Goal: Transaction & Acquisition: Purchase product/service

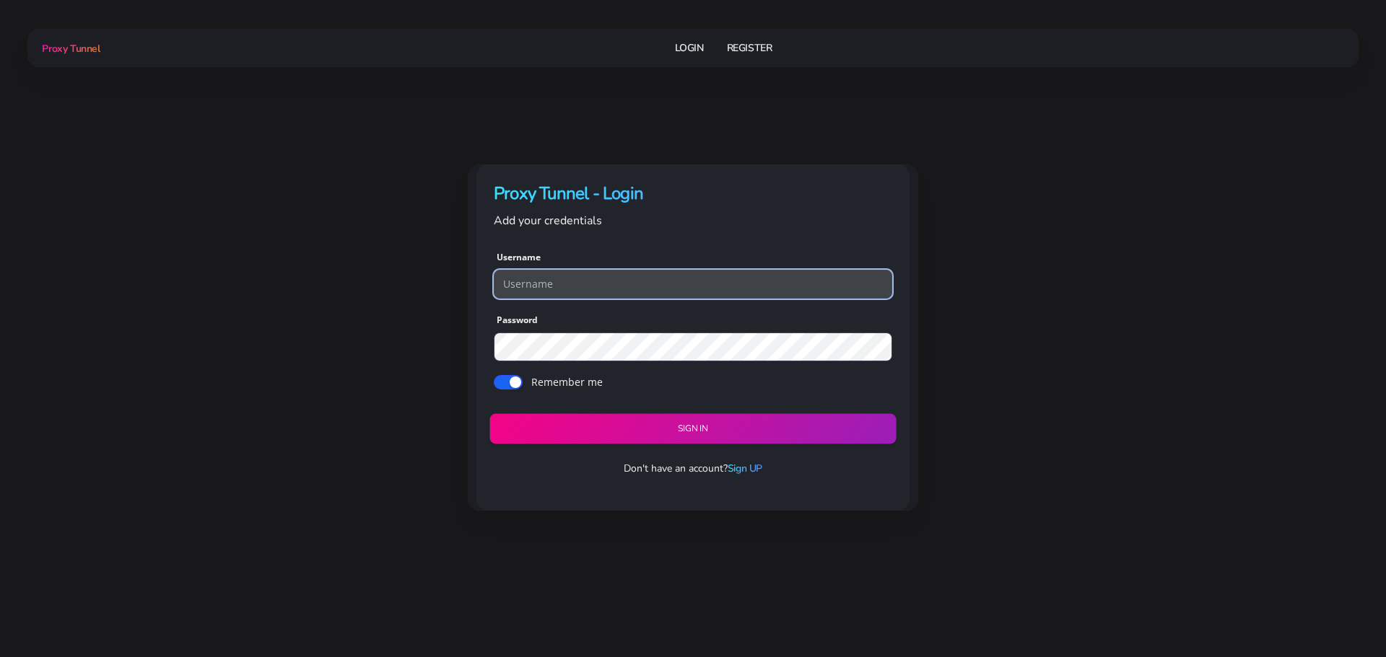
type input "georgeo1"
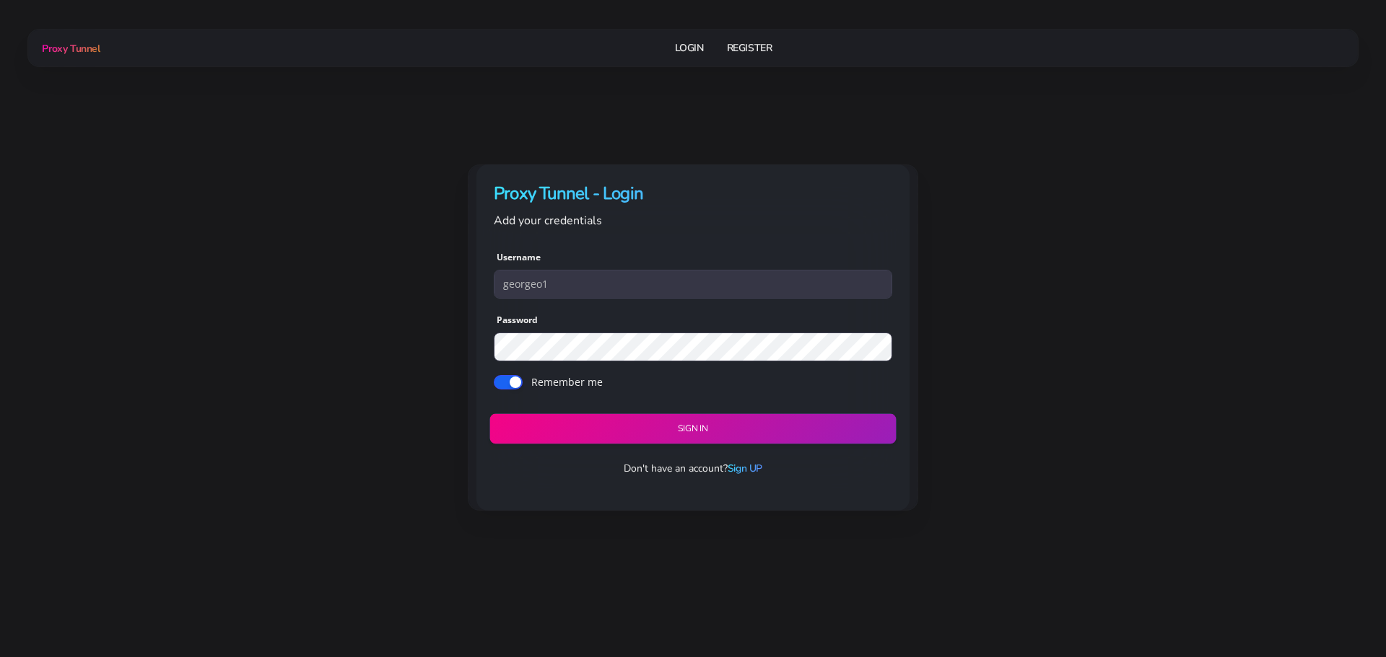
click at [701, 427] on button "Sign in" at bounding box center [692, 429] width 406 height 30
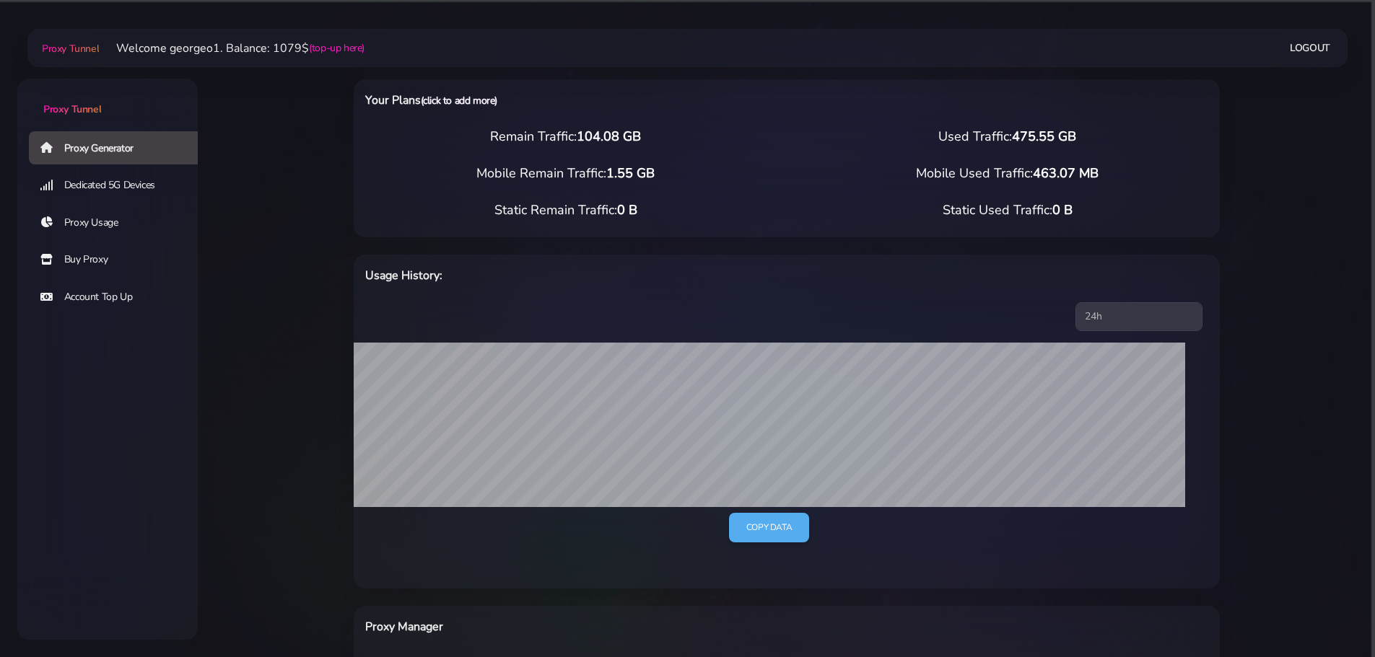
click at [451, 100] on link "(click to add more)" at bounding box center [459, 101] width 76 height 14
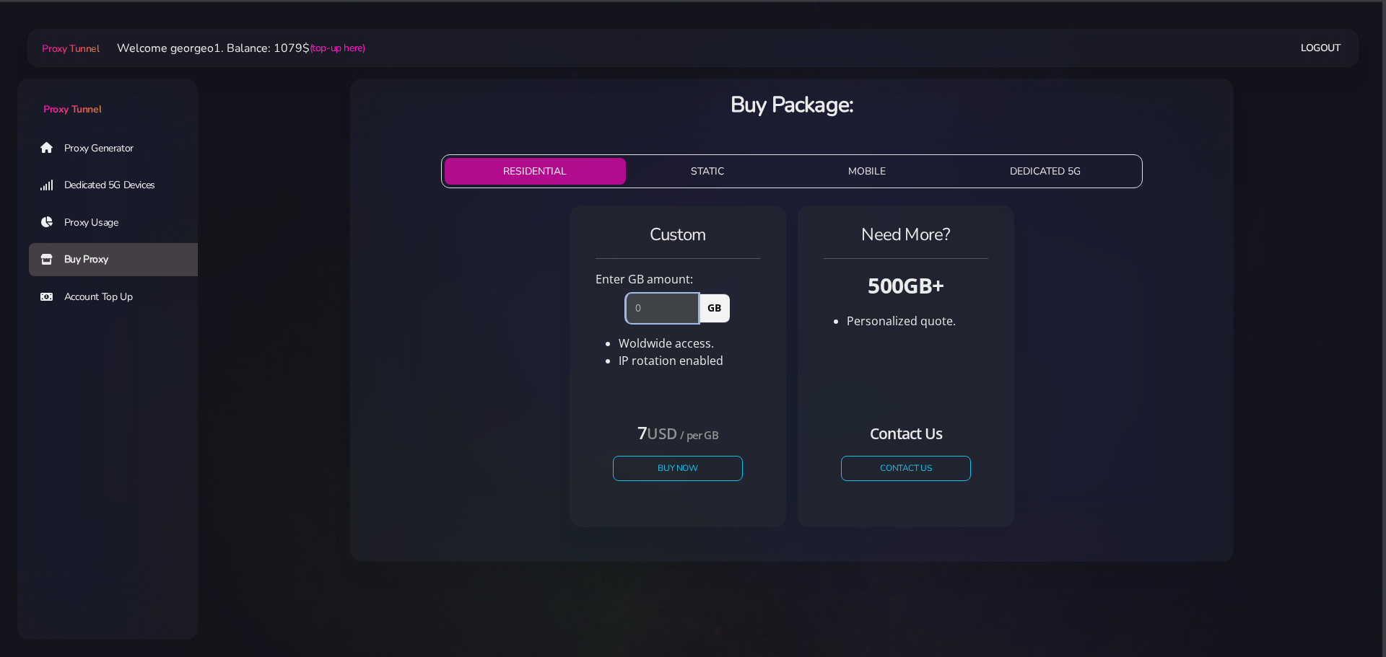
click at [686, 320] on input "number" at bounding box center [662, 308] width 73 height 29
click at [699, 463] on button "Buy Now" at bounding box center [677, 468] width 133 height 25
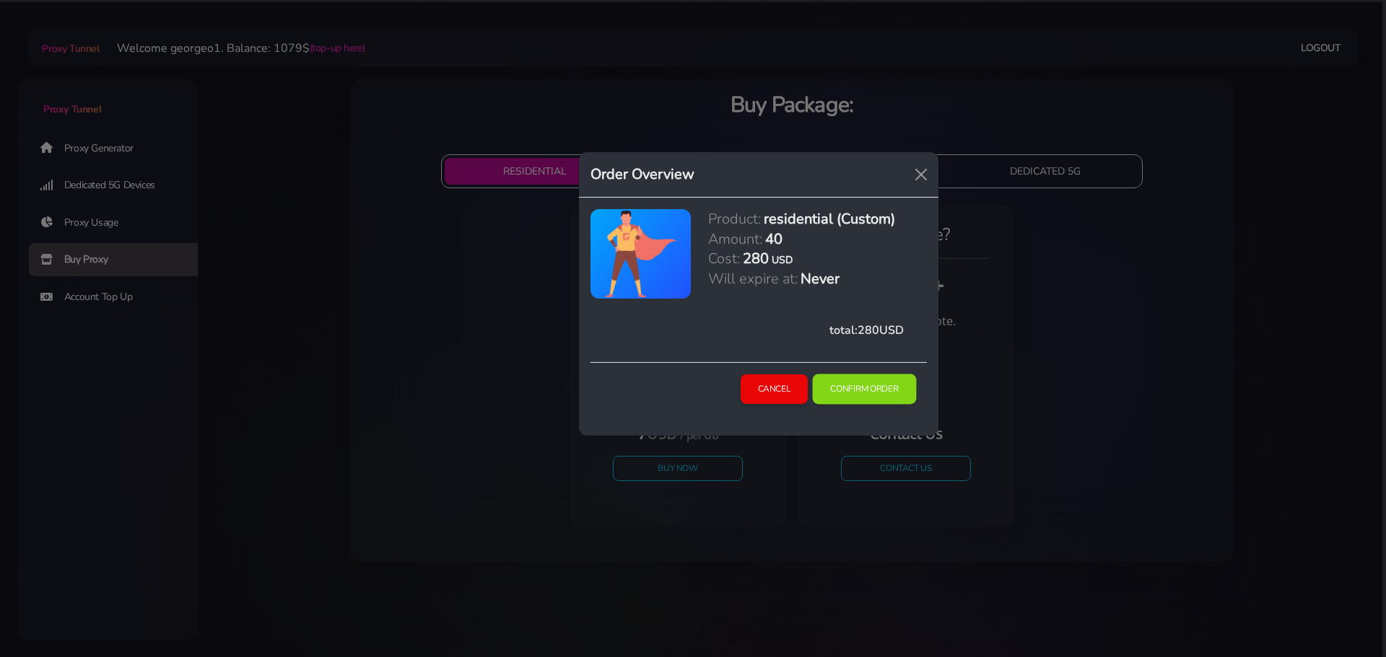
click at [863, 392] on button "Confirm Order" at bounding box center [865, 390] width 104 height 30
click at [754, 388] on button "Cancel" at bounding box center [774, 390] width 69 height 30
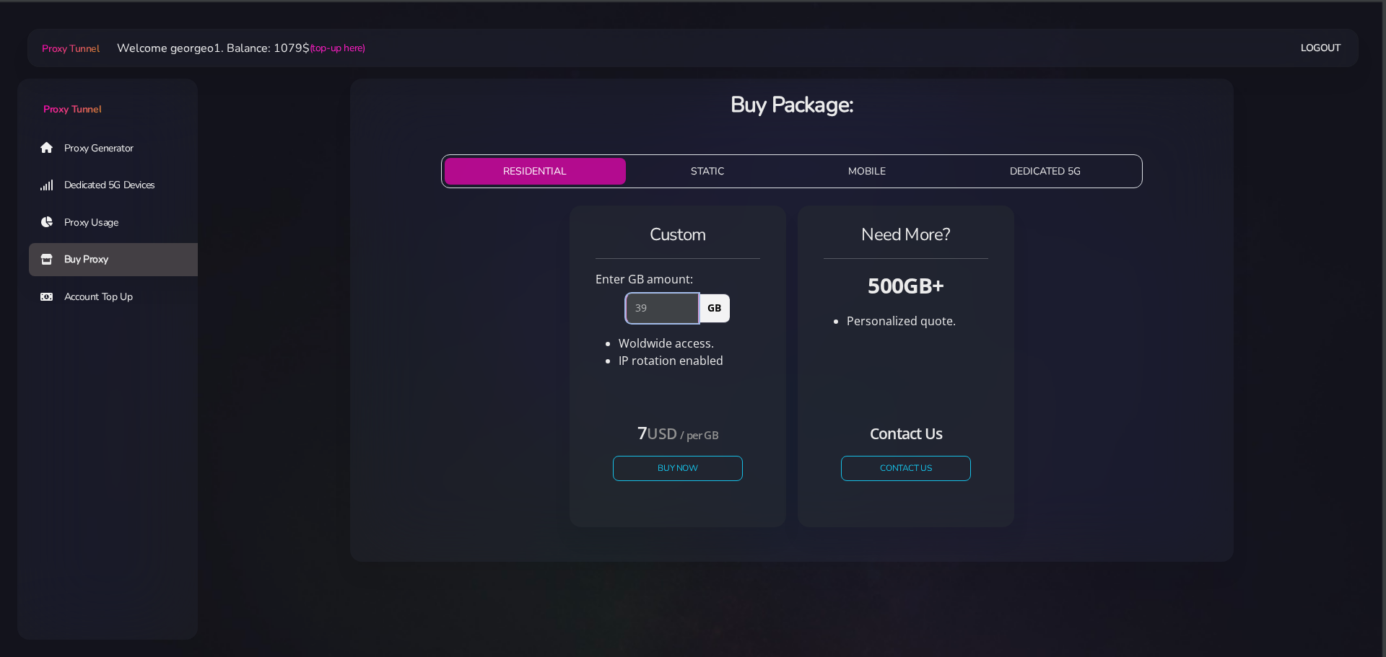
click at [691, 315] on input "39" at bounding box center [662, 308] width 73 height 29
click at [691, 315] on input "38" at bounding box center [662, 308] width 73 height 29
click at [691, 315] on input "37" at bounding box center [662, 308] width 73 height 29
click at [691, 315] on input "36" at bounding box center [662, 308] width 73 height 29
click at [691, 315] on input "35" at bounding box center [662, 308] width 73 height 29
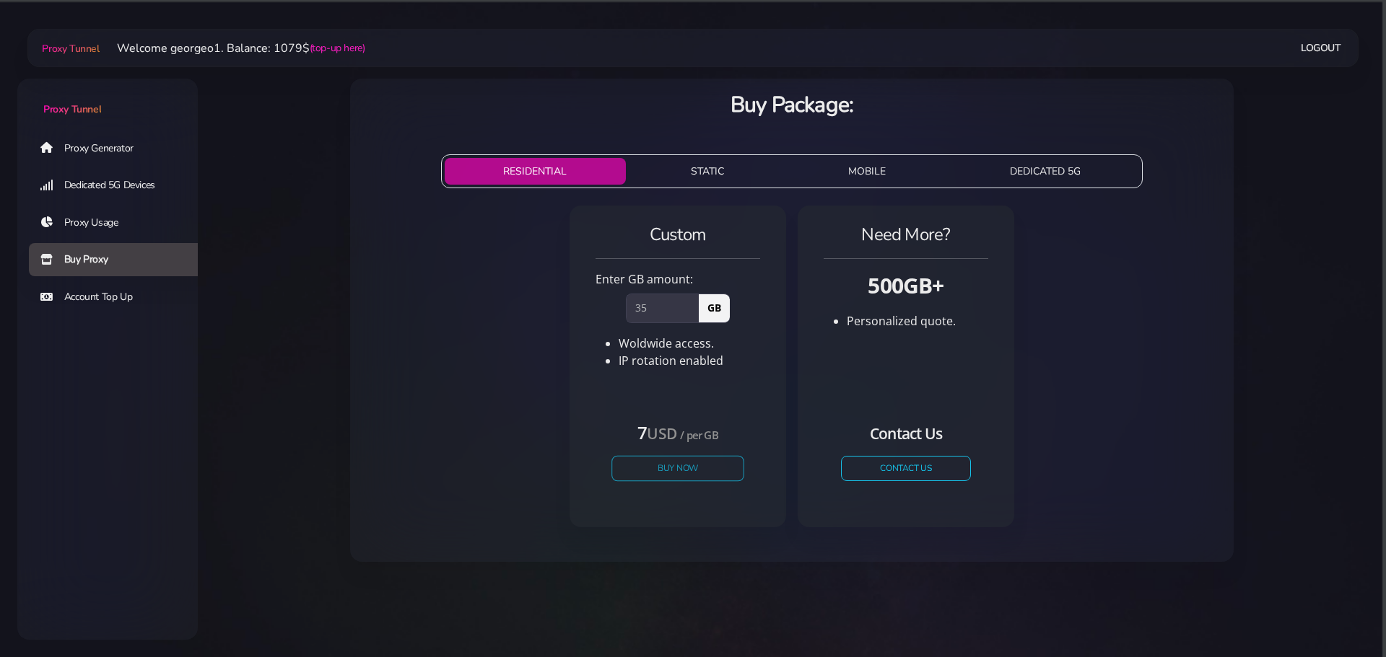
click at [670, 468] on button "Buy Now" at bounding box center [677, 468] width 133 height 25
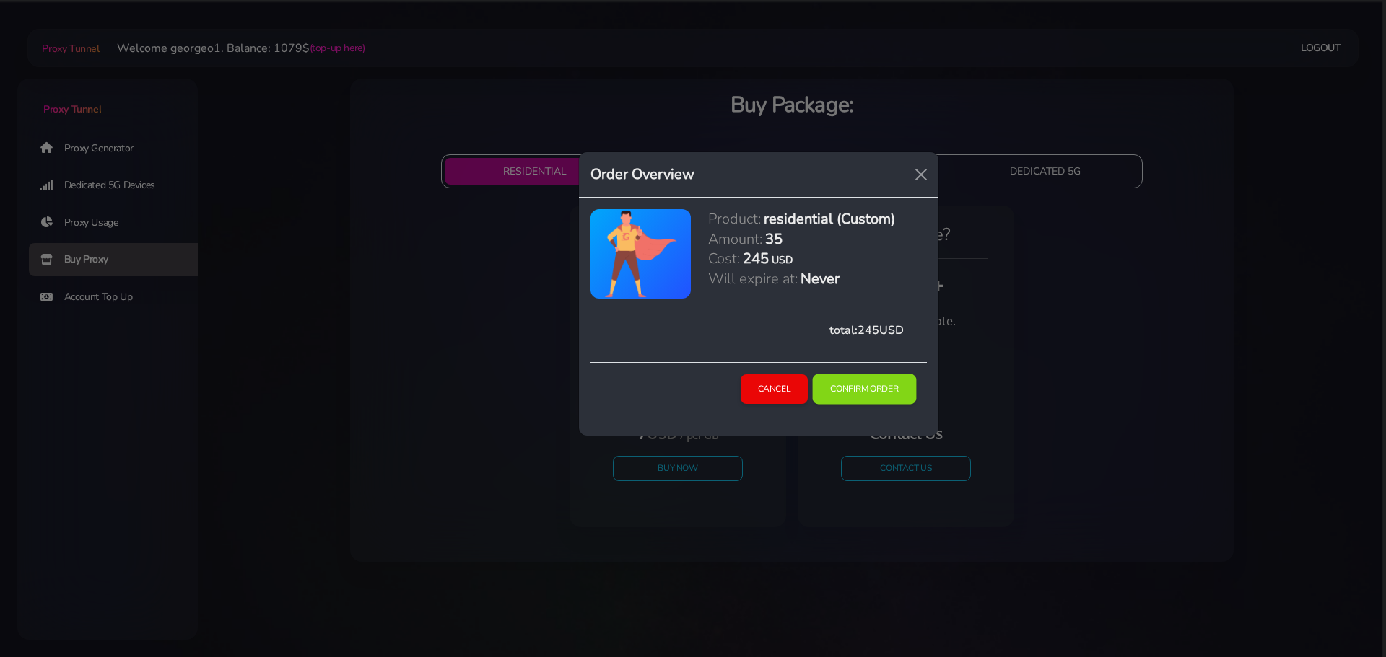
click at [864, 388] on button "Confirm Order" at bounding box center [865, 390] width 104 height 30
click at [778, 398] on button "Cancel" at bounding box center [774, 390] width 69 height 30
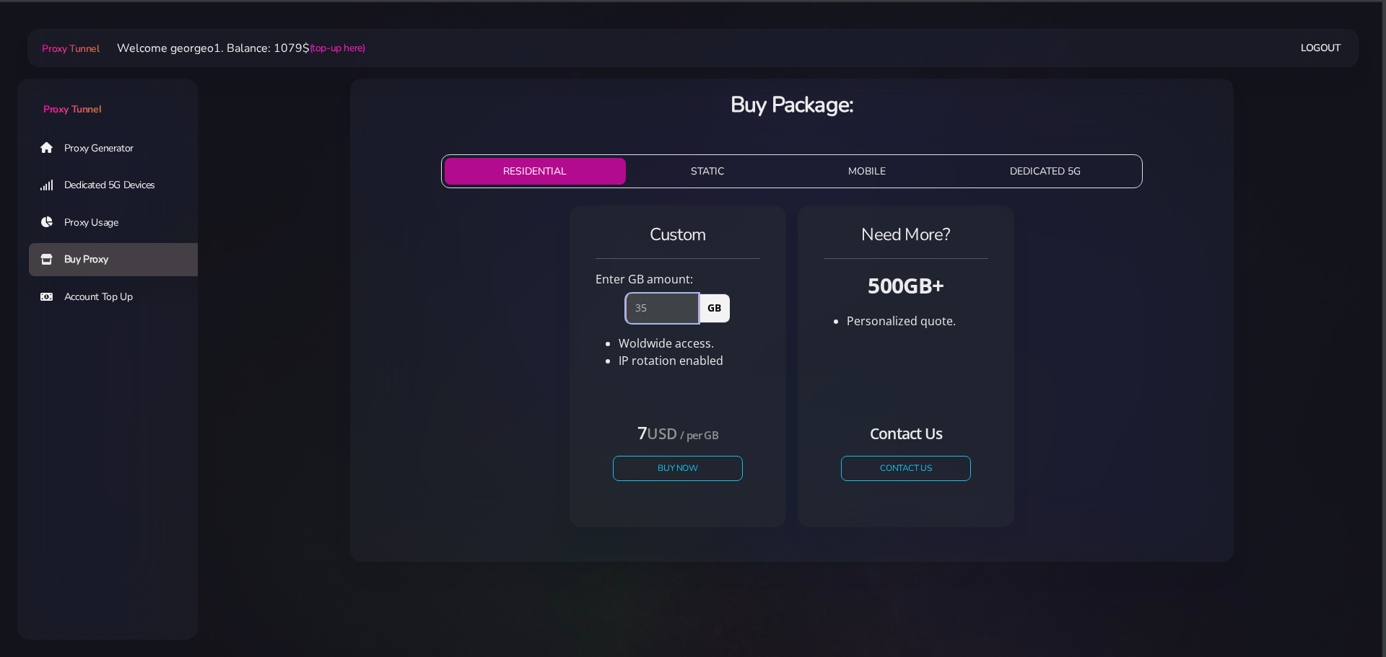
click at [688, 317] on input "35" at bounding box center [662, 308] width 73 height 29
click at [691, 310] on input "34" at bounding box center [662, 308] width 73 height 29
click at [691, 310] on input "33" at bounding box center [662, 308] width 73 height 29
click at [691, 310] on input "32" at bounding box center [662, 308] width 73 height 29
click at [691, 310] on input "31" at bounding box center [662, 308] width 73 height 29
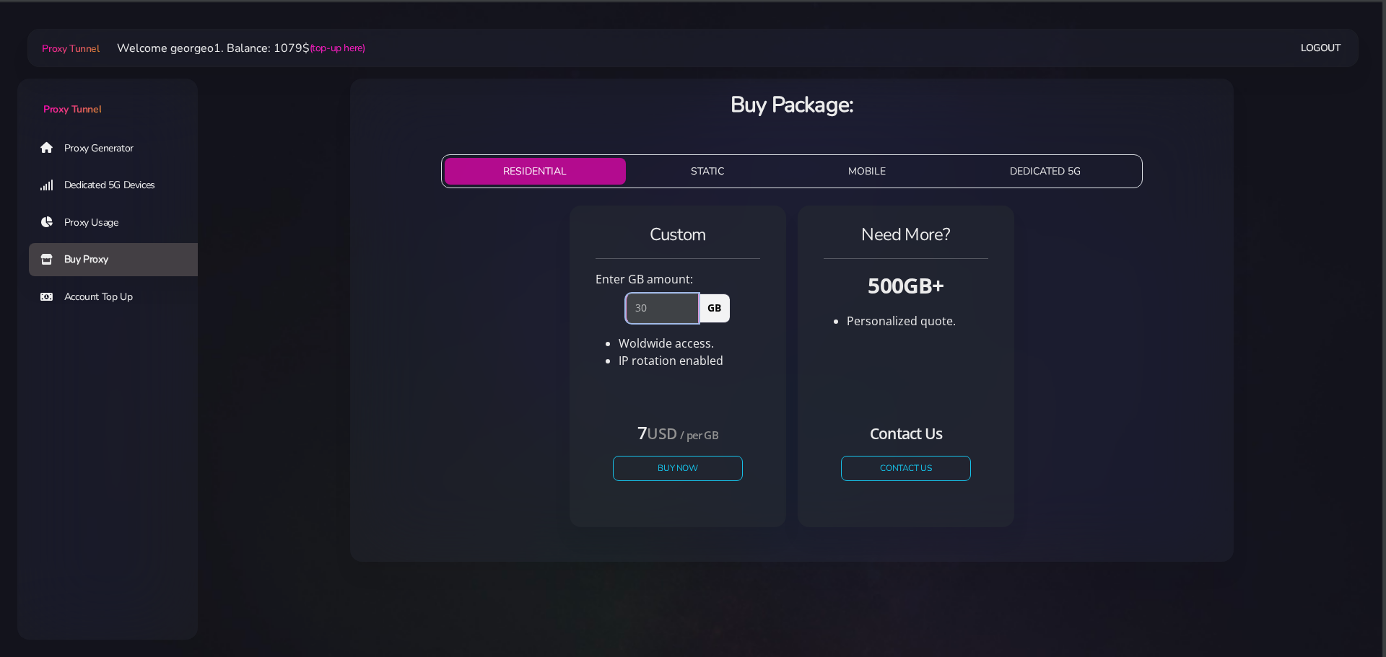
click at [691, 310] on input "30" at bounding box center [662, 308] width 73 height 29
click at [635, 302] on input "30" at bounding box center [662, 308] width 73 height 29
click at [673, 463] on button "Buy Now" at bounding box center [677, 468] width 133 height 25
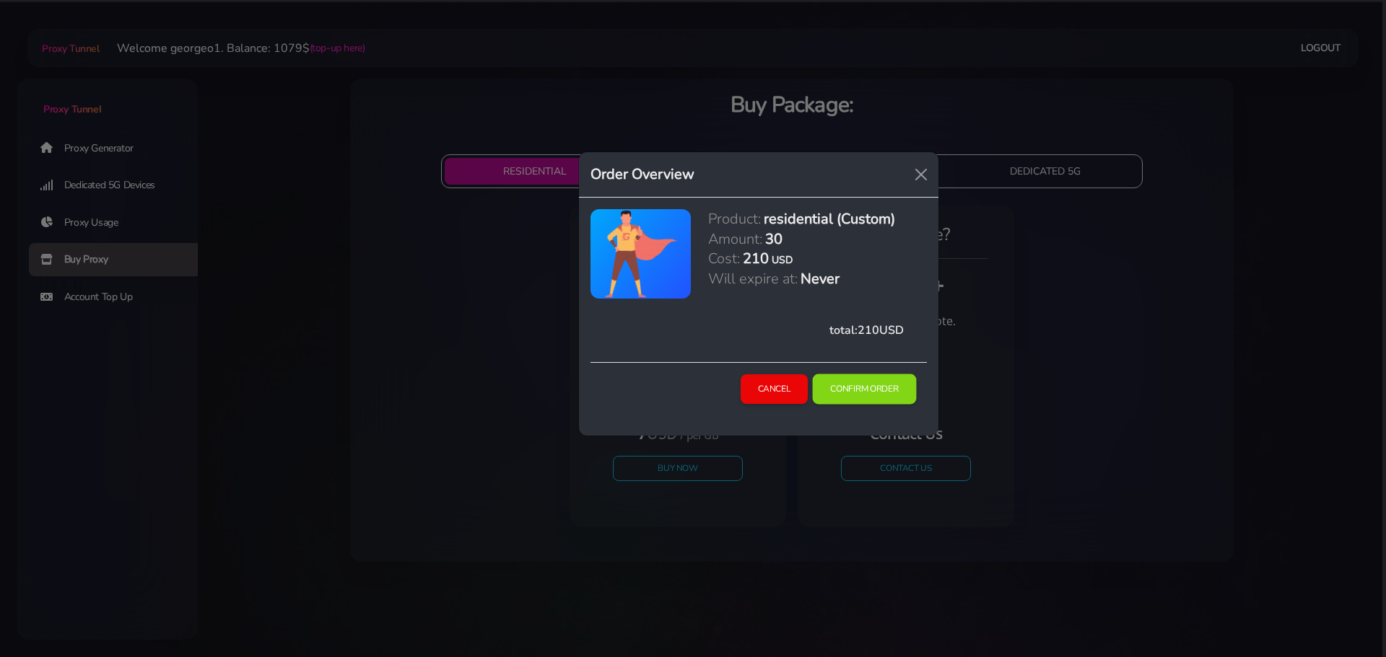
click at [891, 382] on button "Confirm Order" at bounding box center [865, 390] width 104 height 30
click at [775, 381] on button "Cancel" at bounding box center [774, 390] width 69 height 30
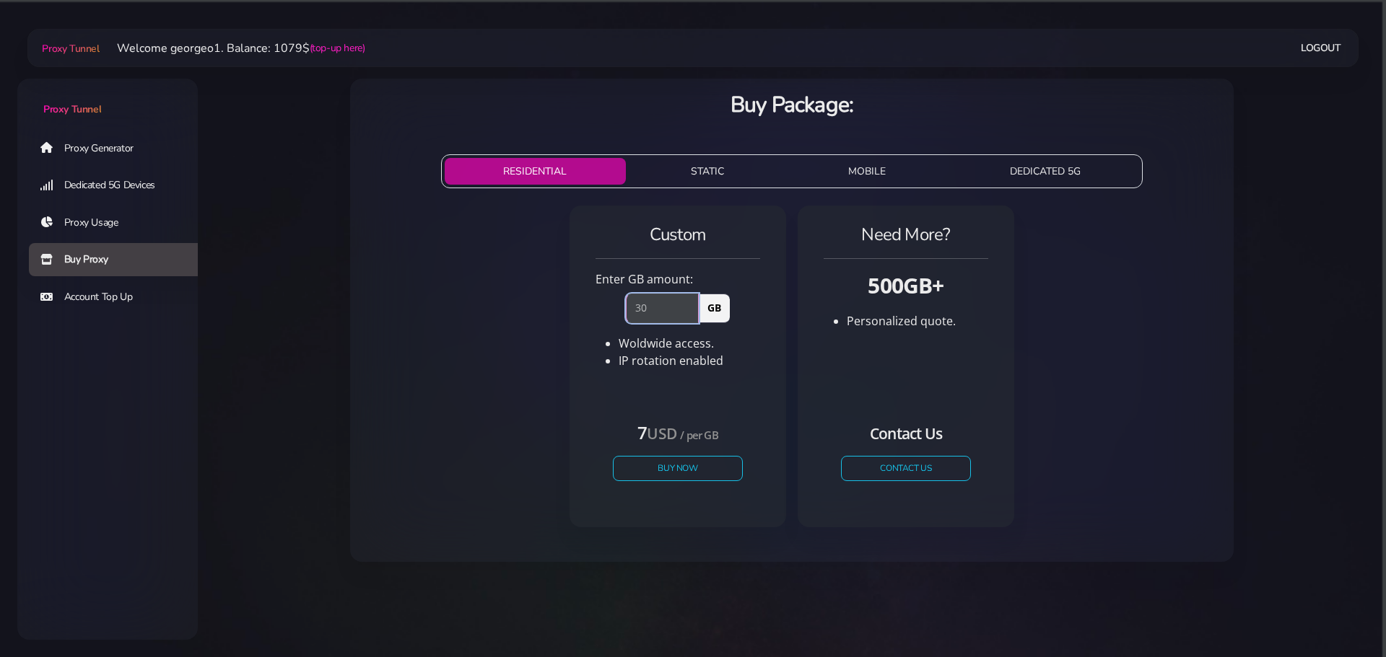
drag, startPoint x: 649, startPoint y: 302, endPoint x: 569, endPoint y: 311, distance: 80.6
click at [569, 311] on div "Custom Enter GB amount: 30 GB Woldwide access. IP rotation enabled USD" at bounding box center [792, 372] width 860 height 345
type input "50"
click at [649, 464] on button "Buy Now" at bounding box center [677, 468] width 133 height 25
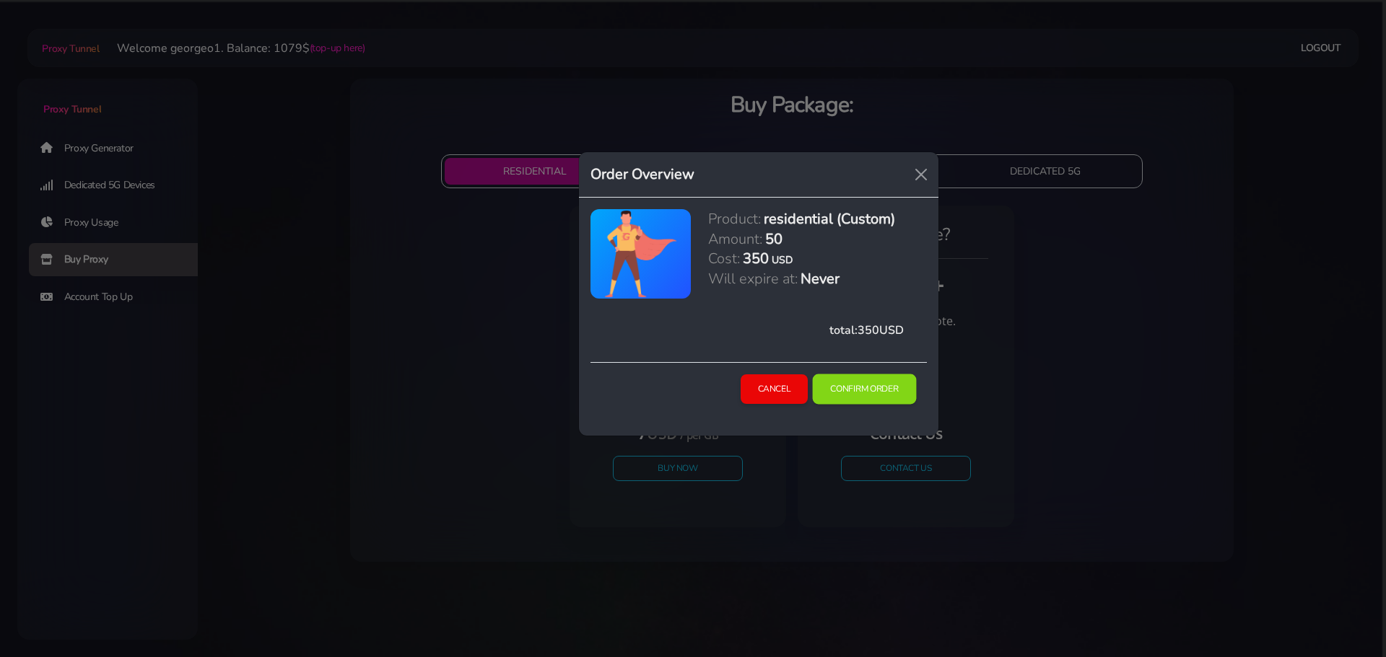
click at [848, 391] on button "Confirm Order" at bounding box center [865, 390] width 104 height 30
click at [786, 388] on button "Cancel" at bounding box center [774, 390] width 69 height 30
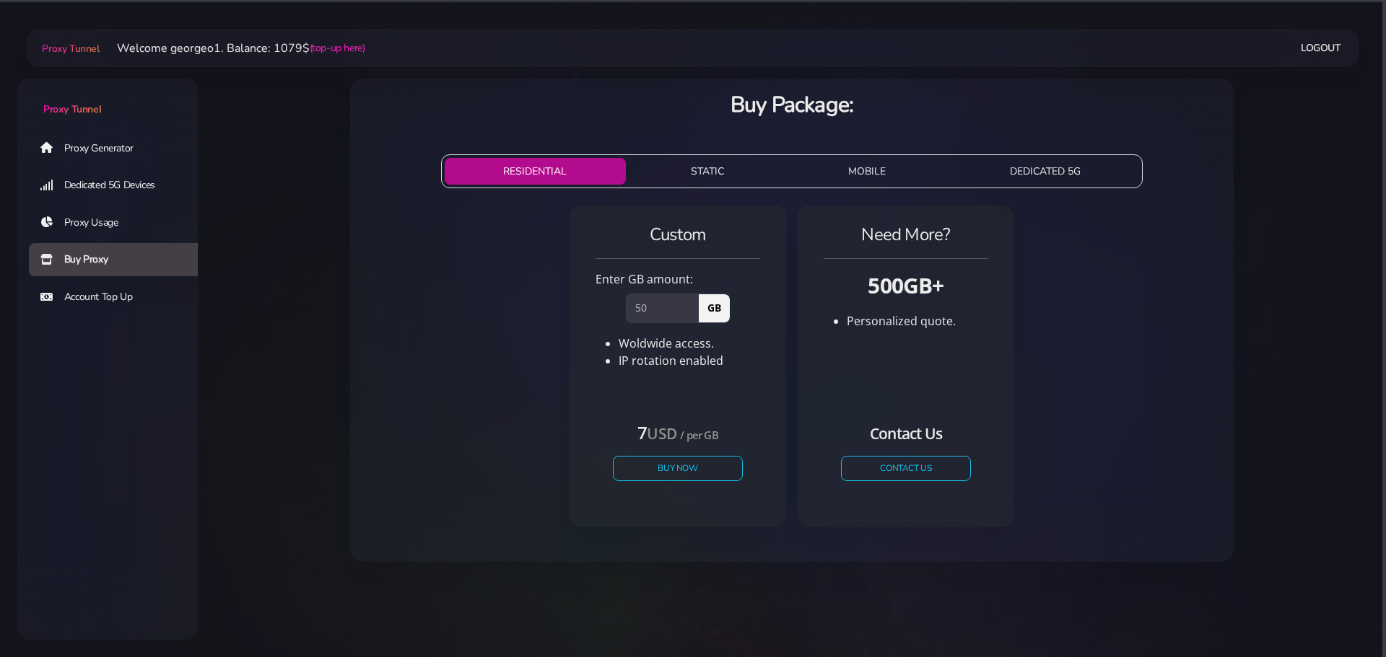
click at [69, 147] on link "Proxy Generator" at bounding box center [119, 147] width 180 height 33
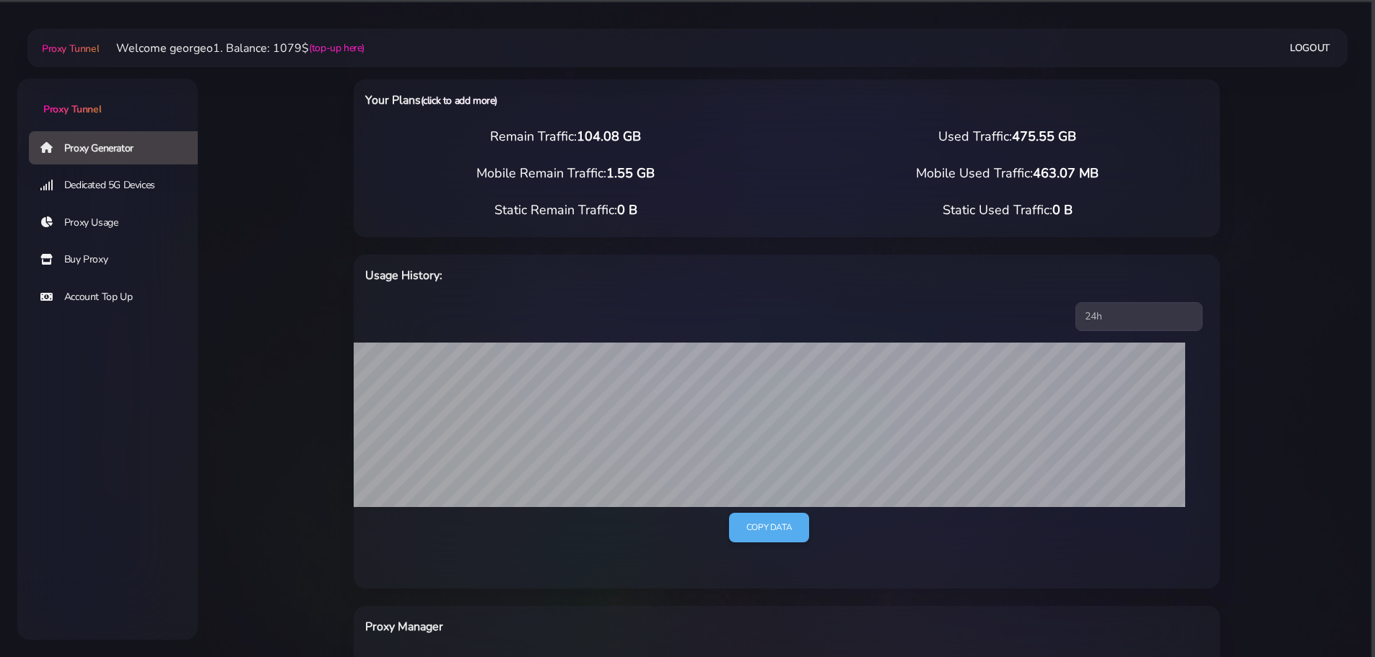
click at [463, 100] on link "(click to add more)" at bounding box center [459, 101] width 76 height 14
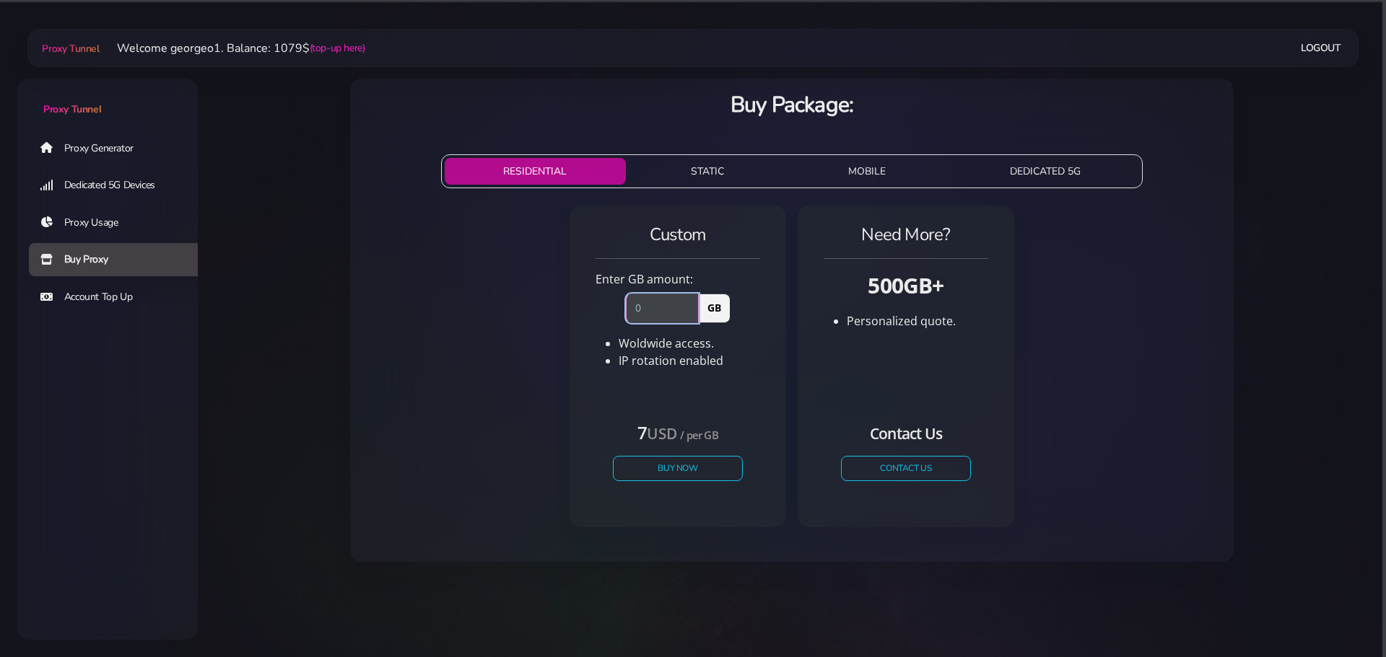
click at [663, 308] on input "number" at bounding box center [662, 308] width 73 height 29
click at [694, 464] on button "Buy Now" at bounding box center [677, 468] width 133 height 25
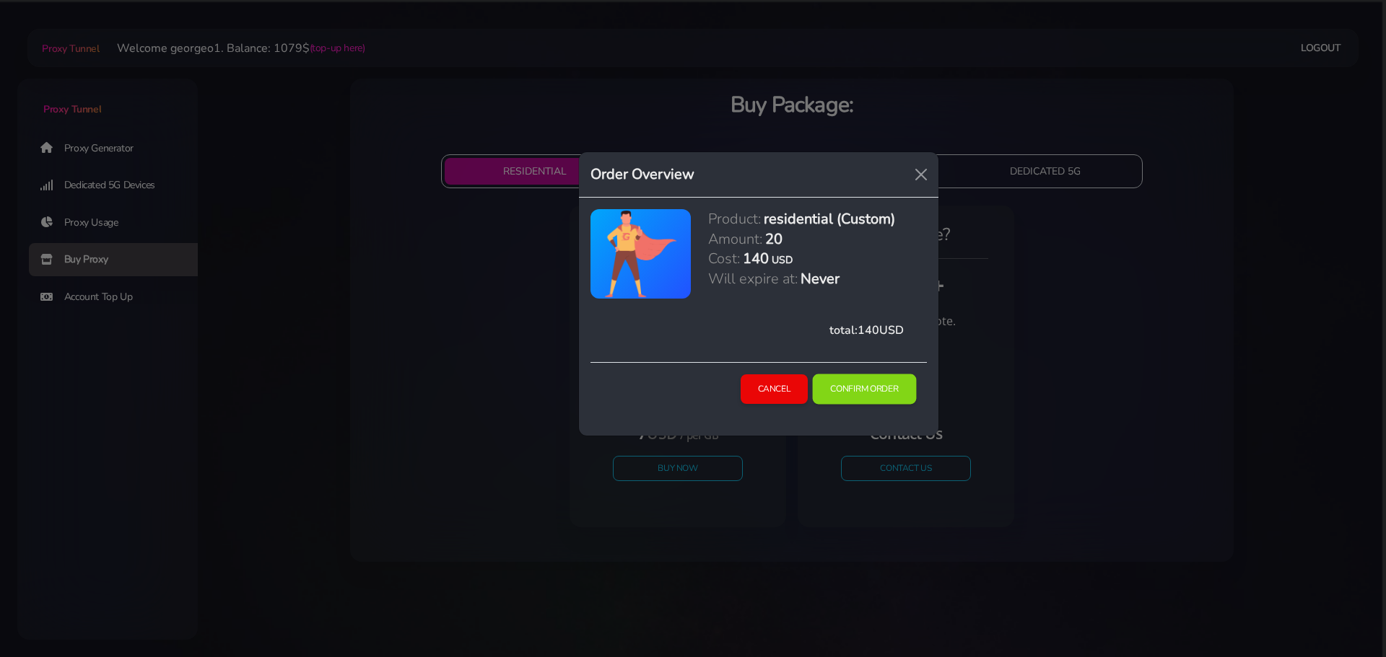
click at [851, 394] on button "Confirm Order" at bounding box center [865, 390] width 104 height 30
click at [787, 377] on button "Cancel" at bounding box center [774, 390] width 69 height 30
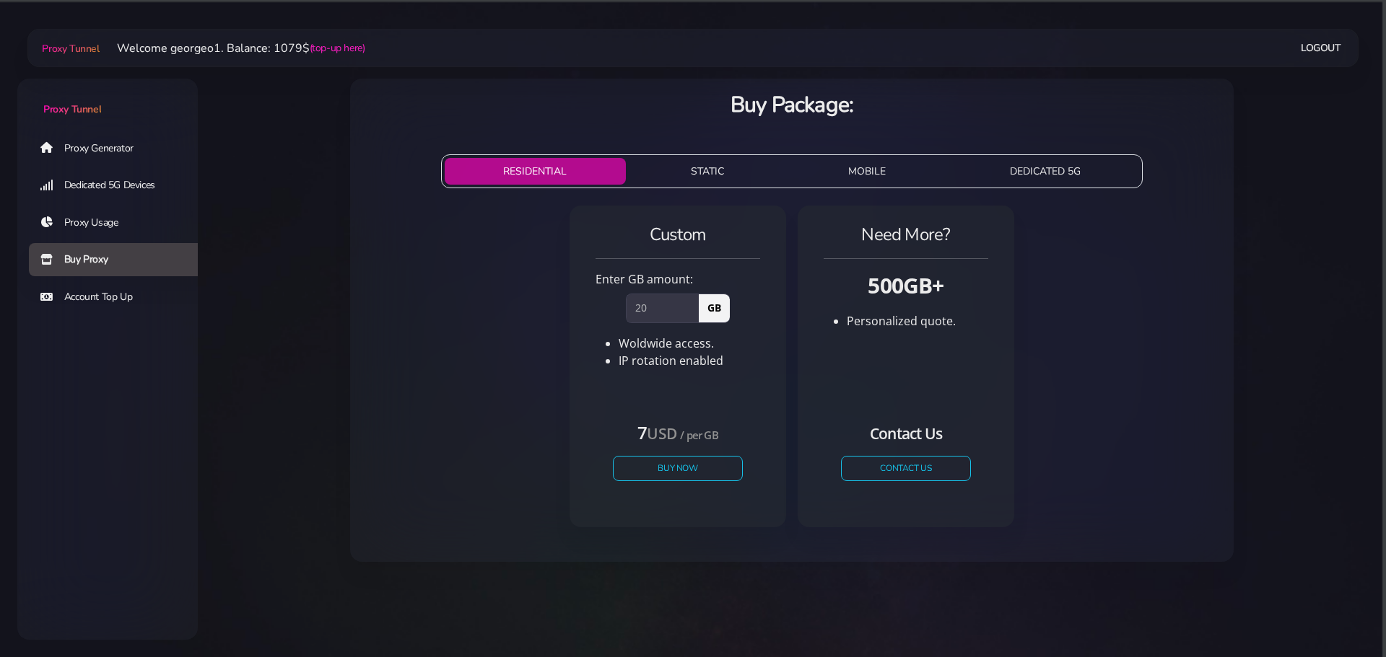
click at [712, 166] on button "STATIC" at bounding box center [707, 171] width 152 height 27
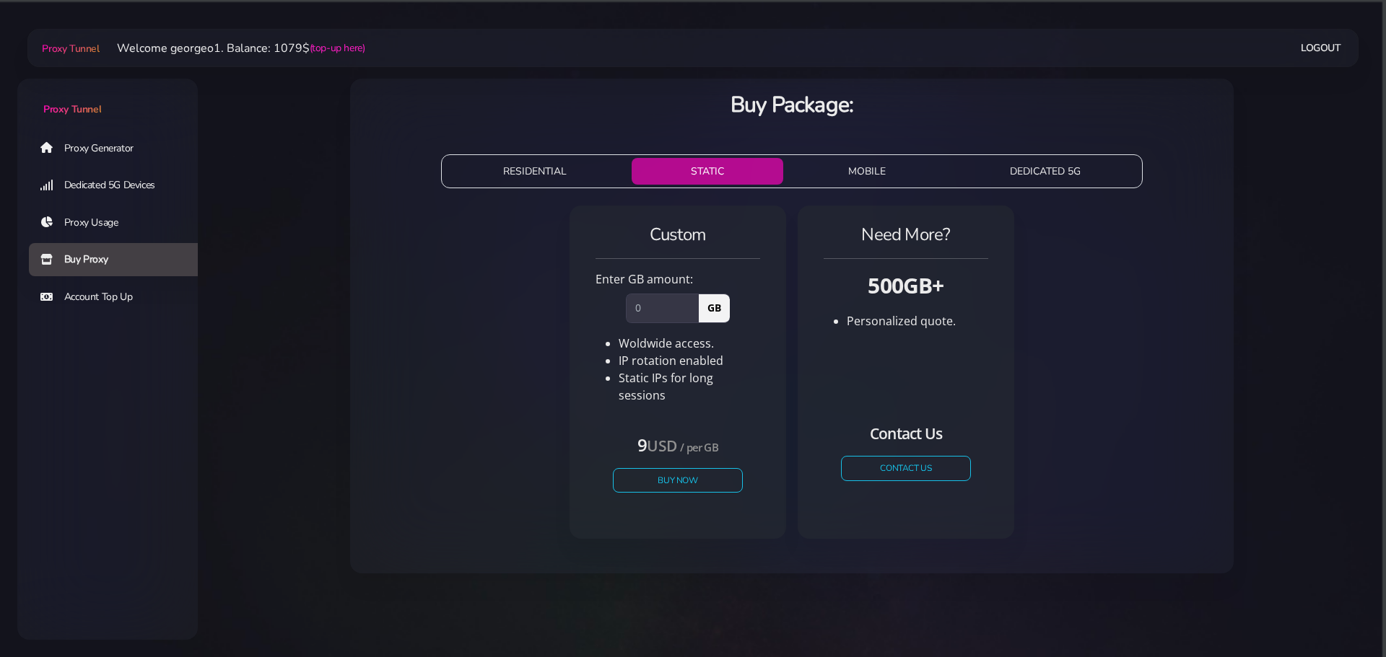
click at [893, 172] on button "MOBILE" at bounding box center [867, 171] width 156 height 27
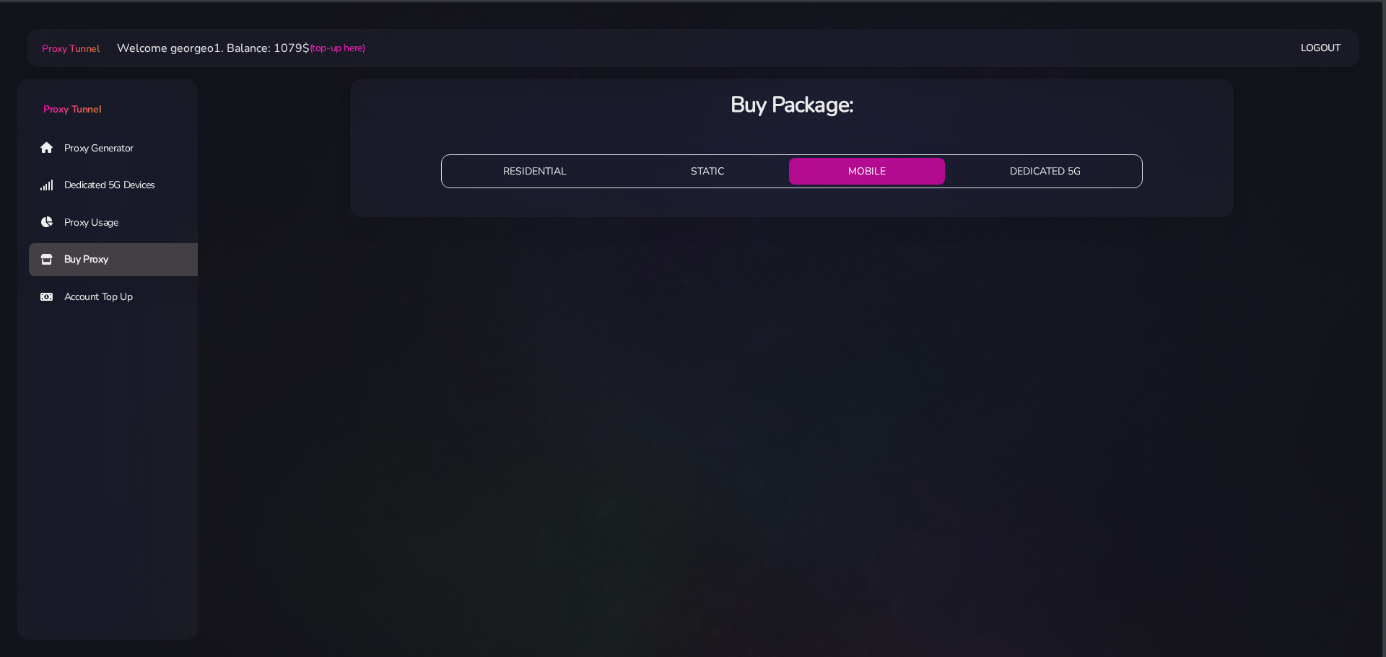
click at [561, 178] on button "RESIDENTIAL" at bounding box center [536, 171] width 182 height 27
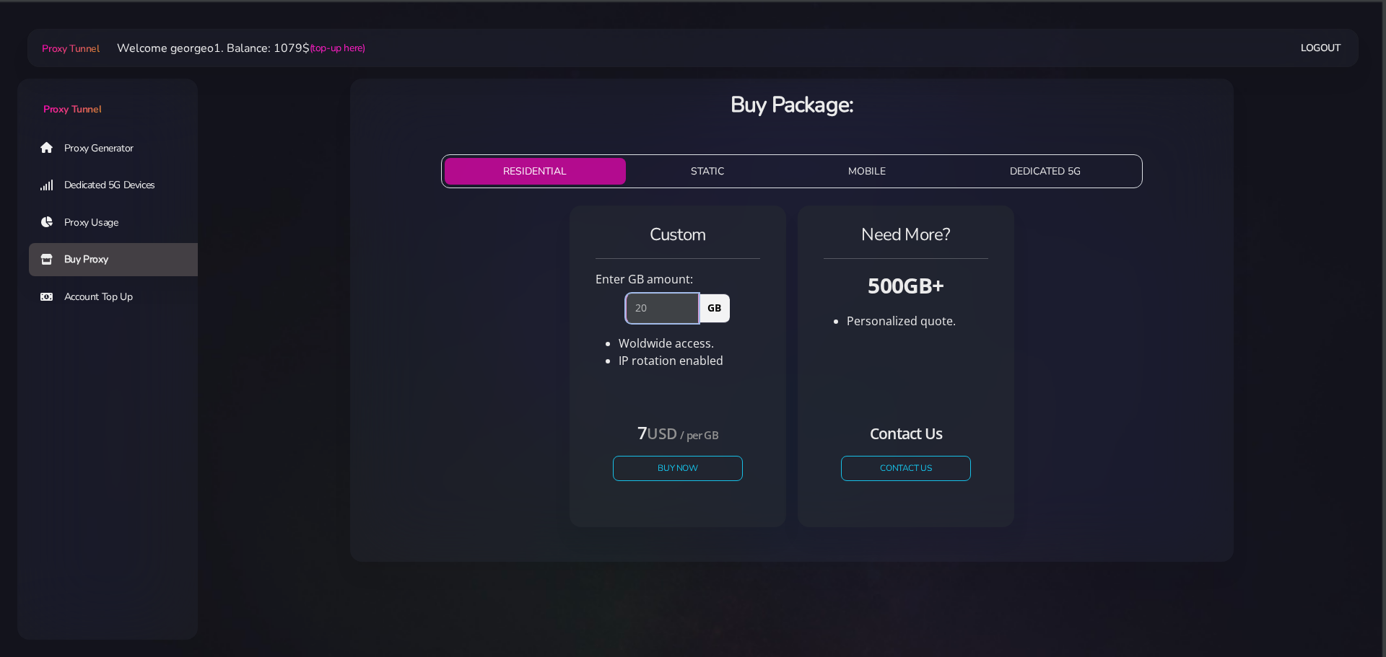
drag, startPoint x: 665, startPoint y: 314, endPoint x: 566, endPoint y: 318, distance: 99.0
click at [566, 318] on div "Custom Enter GB amount: 20 GB Woldwide access. IP rotation enabled USD" at bounding box center [792, 372] width 860 height 345
click at [693, 311] on input "39" at bounding box center [662, 308] width 73 height 29
click at [693, 299] on input "39" at bounding box center [662, 308] width 73 height 29
type input "40"
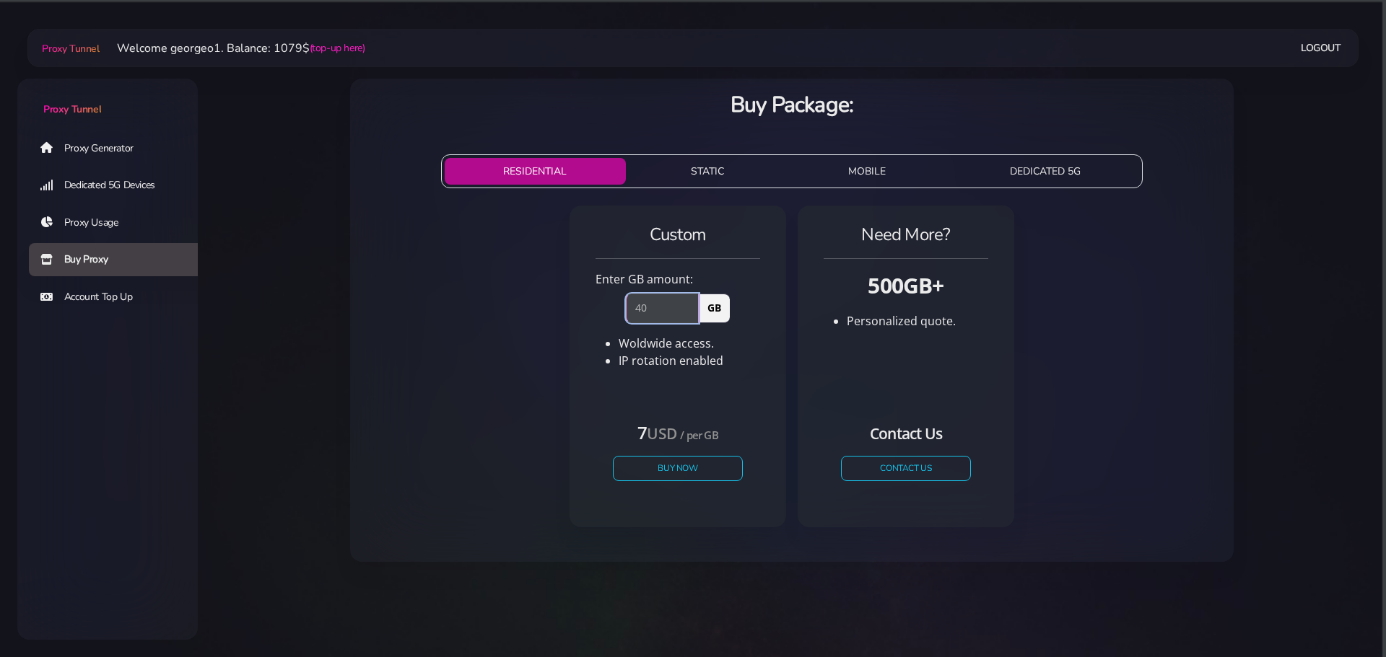
click at [691, 304] on input "40" at bounding box center [662, 308] width 73 height 29
click at [658, 475] on button "Buy Now" at bounding box center [677, 468] width 133 height 25
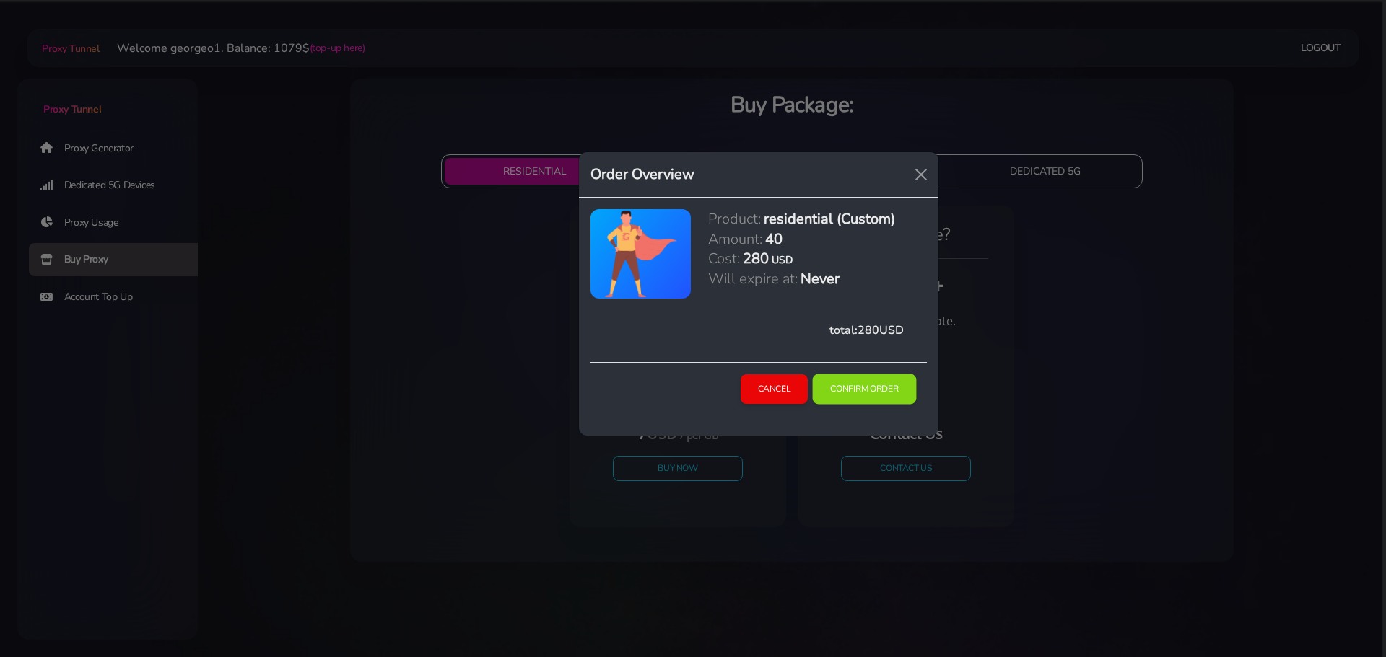
click at [846, 390] on button "Confirm Order" at bounding box center [865, 390] width 104 height 30
